Goal: Transaction & Acquisition: Purchase product/service

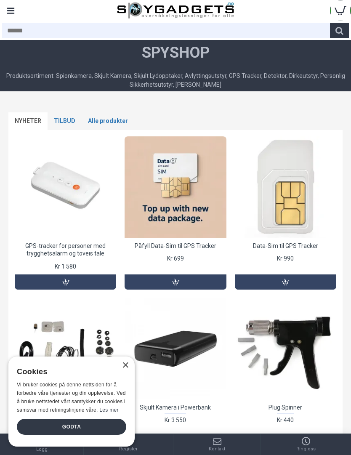
click at [118, 372] on div "Cookies" at bounding box center [69, 372] width 104 height 18
click at [123, 373] on div "× Cookies Vi bruker cookies på denne nettsiden for å forbedre våre tjenester og…" at bounding box center [71, 401] width 126 height 90
click at [123, 372] on div "× Cookies Vi bruker cookies på denne nettsiden for å forbedre våre tjenester og…" at bounding box center [71, 401] width 126 height 90
click at [122, 373] on div "× Cookies Vi bruker cookies på denne nettsiden for å forbedre våre tjenester og…" at bounding box center [71, 401] width 126 height 90
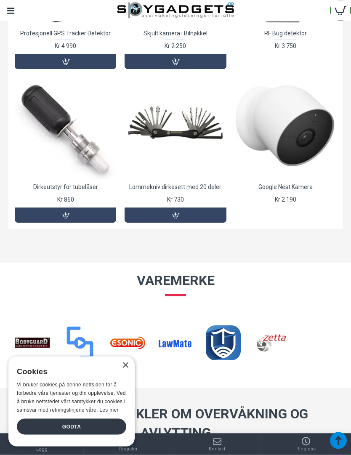
scroll to position [536, 0]
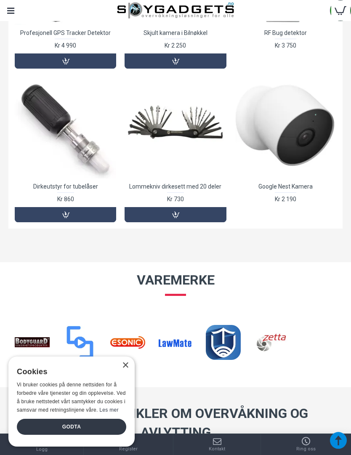
click at [298, 130] on div at bounding box center [285, 127] width 101 height 101
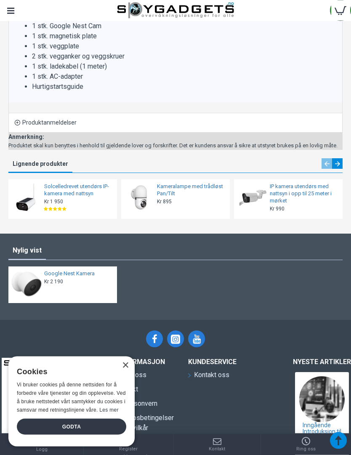
scroll to position [1175, 0]
click at [152, 189] on img at bounding box center [139, 197] width 31 height 31
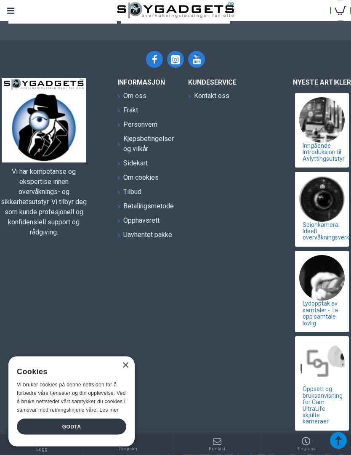
scroll to position [1419, 0]
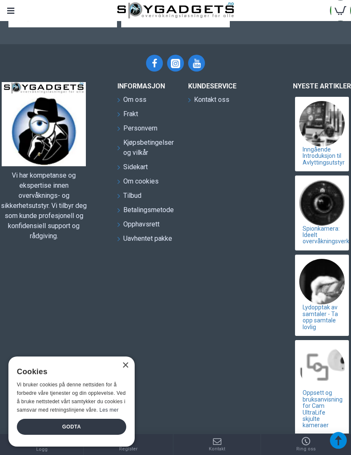
click at [128, 369] on div "×" at bounding box center [125, 365] width 6 height 6
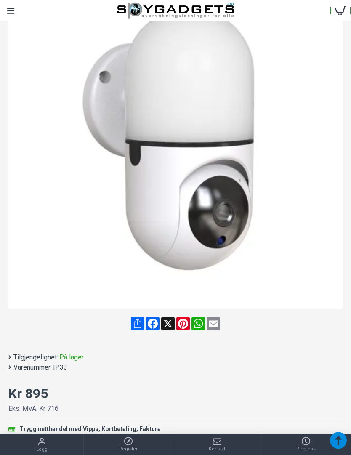
scroll to position [0, 0]
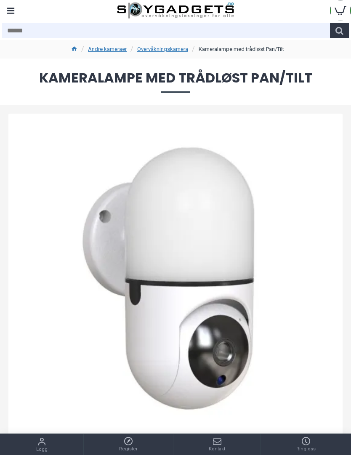
click at [91, 36] on input "text" at bounding box center [166, 30] width 328 height 15
click at [105, 46] on link "Andre kameraer" at bounding box center [107, 49] width 39 height 8
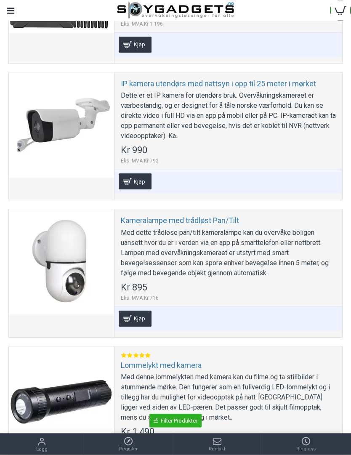
scroll to position [1063, 0]
